Goal: Find specific page/section

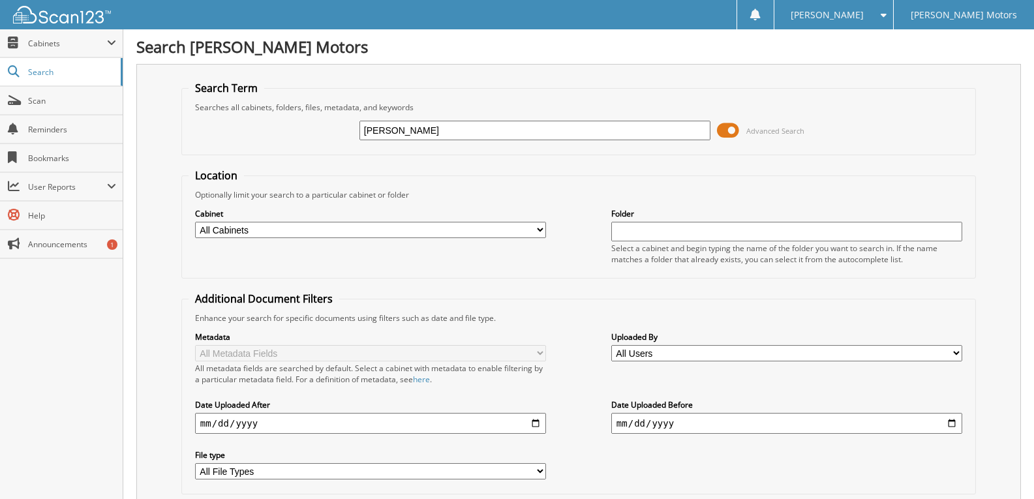
type input "[PERSON_NAME]"
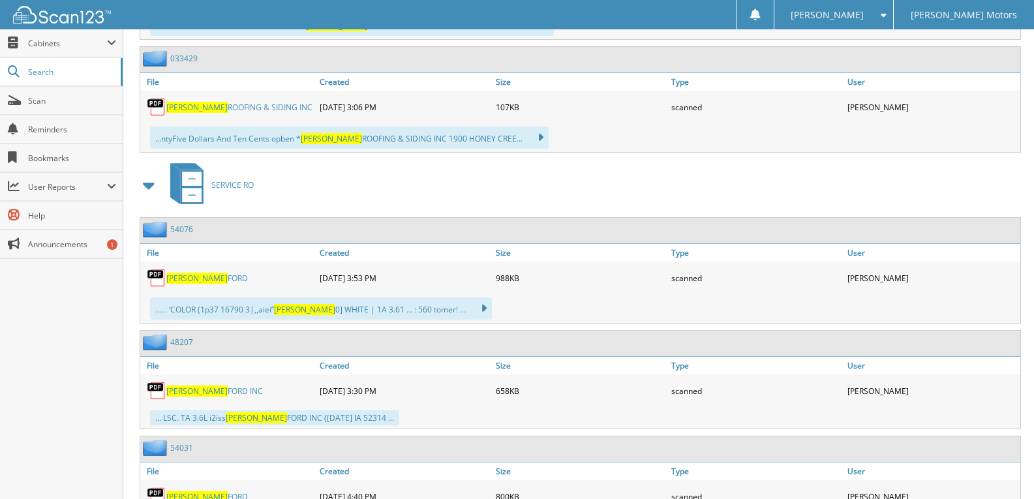
scroll to position [2218, 0]
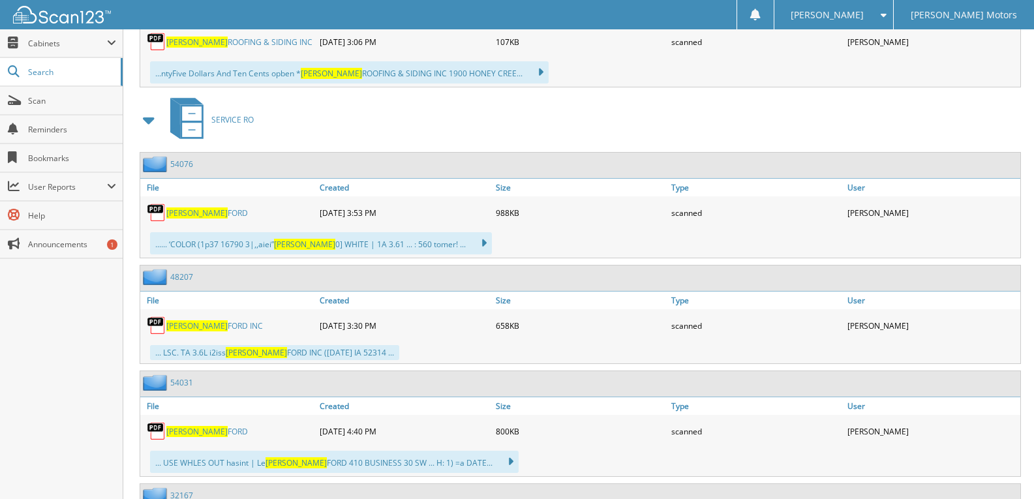
click at [200, 209] on link "[PERSON_NAME]" at bounding box center [207, 212] width 82 height 11
click at [198, 328] on link "[PERSON_NAME] FORD INC" at bounding box center [214, 325] width 97 height 11
